Goal: Transaction & Acquisition: Obtain resource

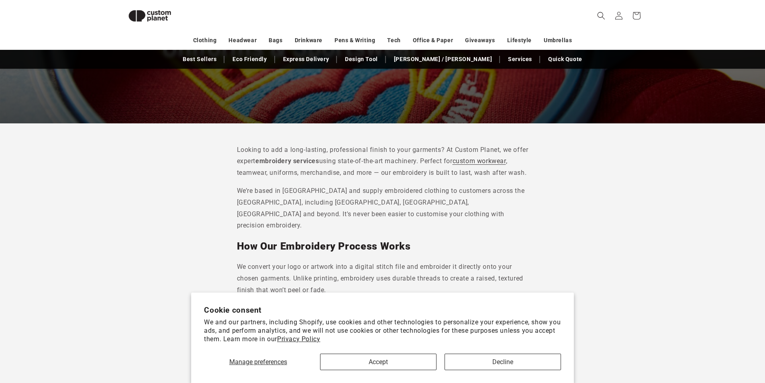
scroll to position [150, 0]
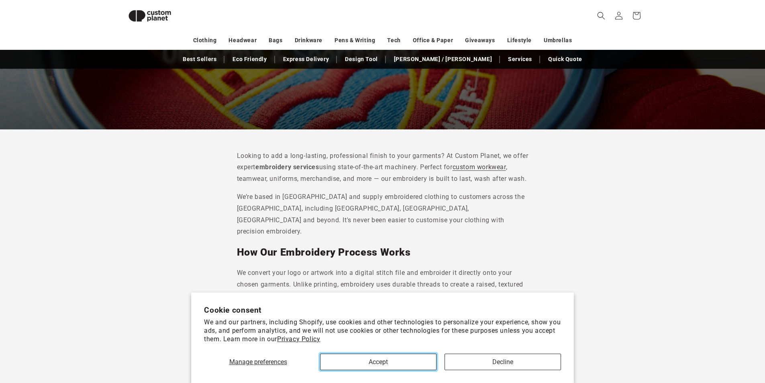
click at [408, 366] on button "Accept" at bounding box center [378, 362] width 117 height 16
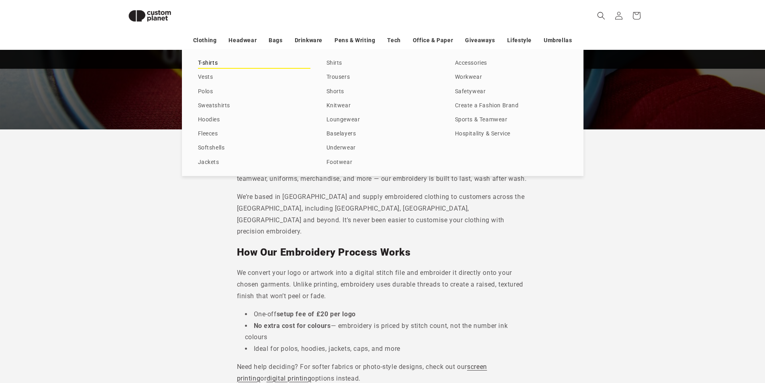
click at [206, 62] on link "T-shirts" at bounding box center [254, 63] width 112 height 11
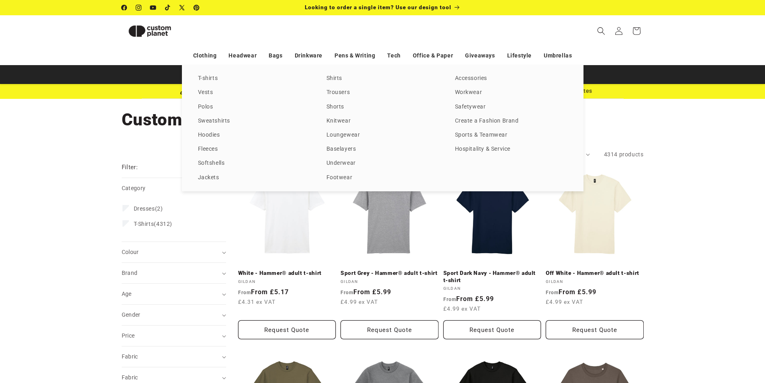
click at [740, 167] on div "T-shirts Vests Polos Sweatshirts Hoodies Fleeces Softshells Jackets Shirts Trou…" at bounding box center [382, 128] width 765 height 126
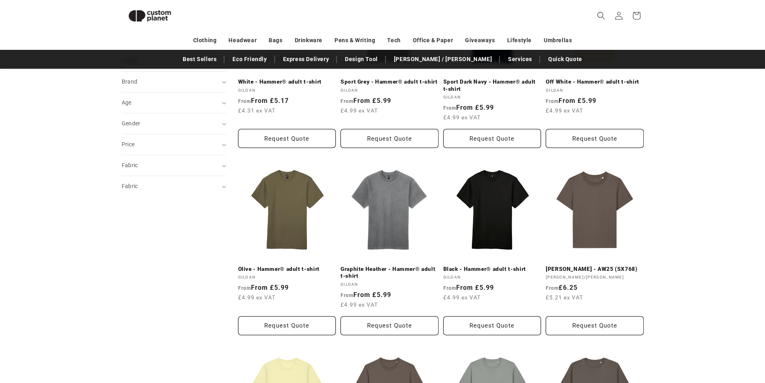
scroll to position [96, 0]
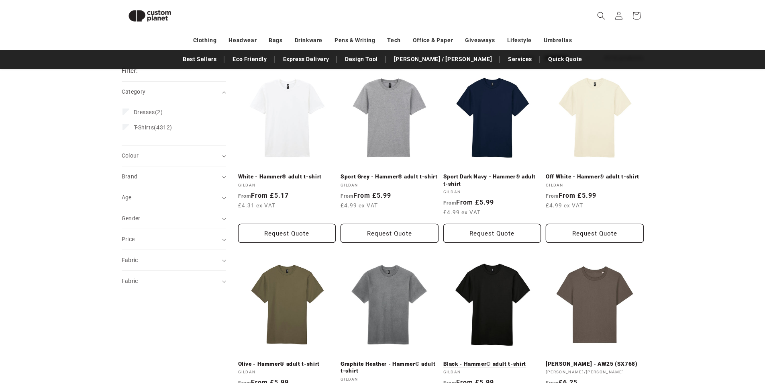
click at [495, 360] on link "Black - Hammer® adult t-shirt" at bounding box center [493, 363] width 98 height 7
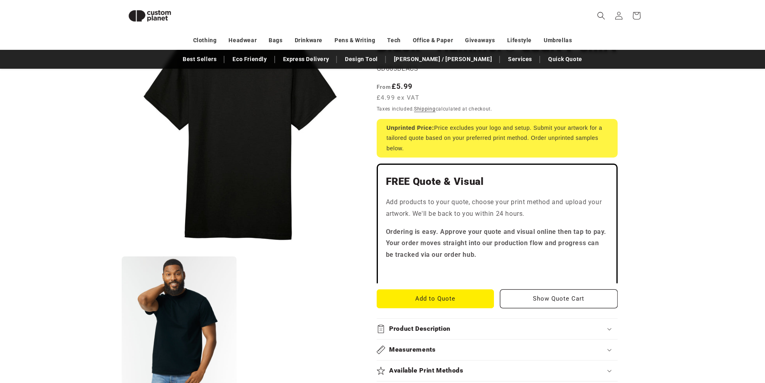
scroll to position [96, 0]
click at [434, 304] on button "Add to Quote" at bounding box center [436, 299] width 118 height 19
